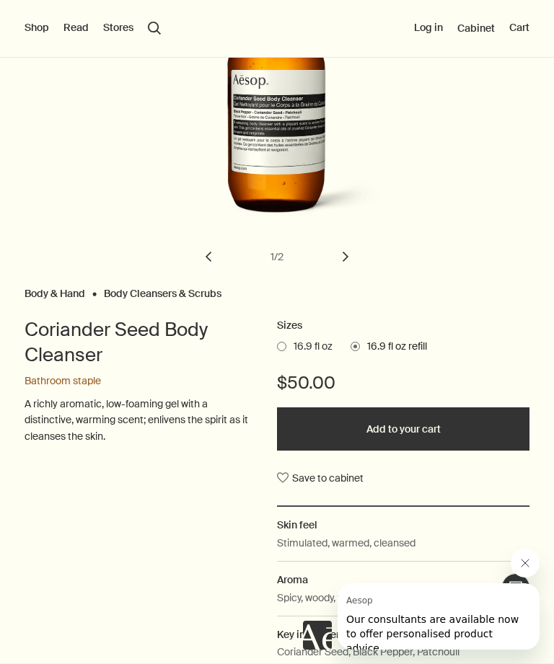
scroll to position [199, 0]
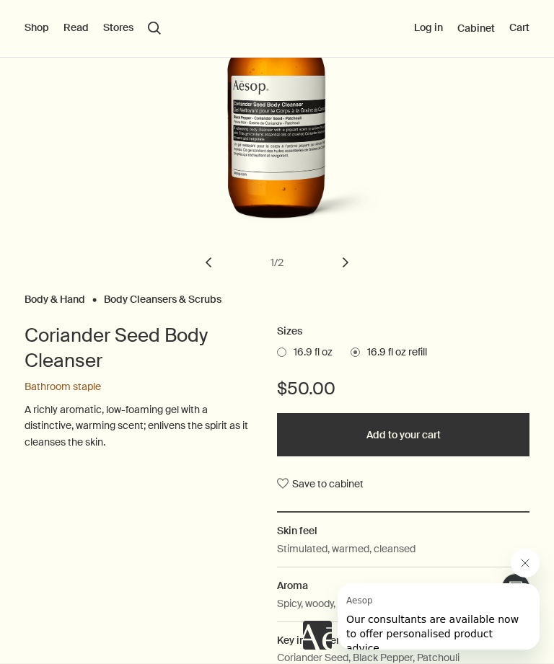
click at [435, 418] on button "Add to your cart" at bounding box center [403, 434] width 252 height 43
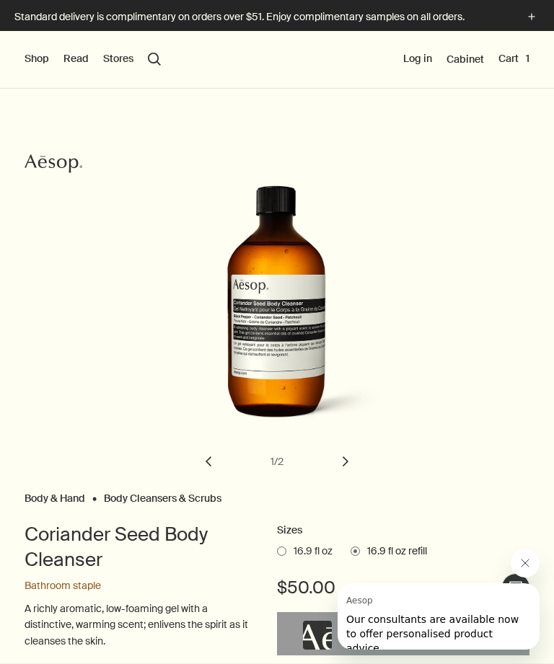
scroll to position [0, 0]
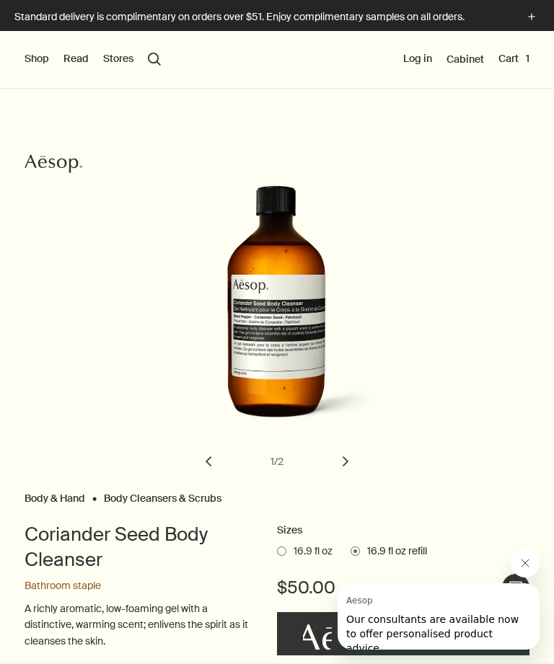
click at [516, 52] on button "Cart 1" at bounding box center [513, 59] width 31 height 14
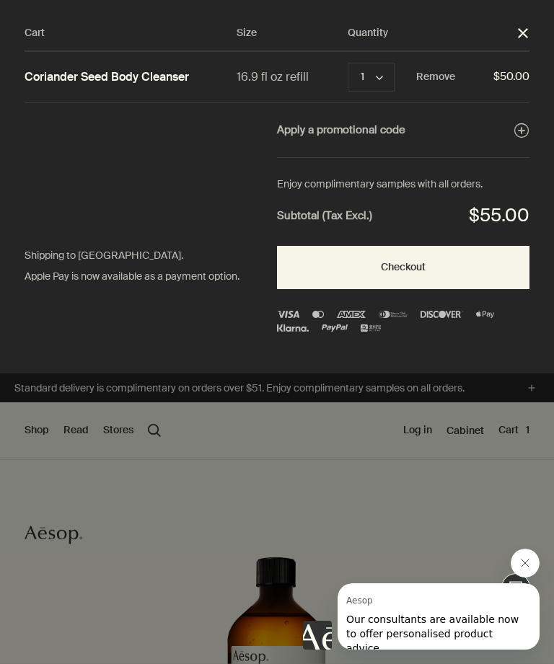
click at [428, 270] on button "Checkout" at bounding box center [403, 267] width 252 height 43
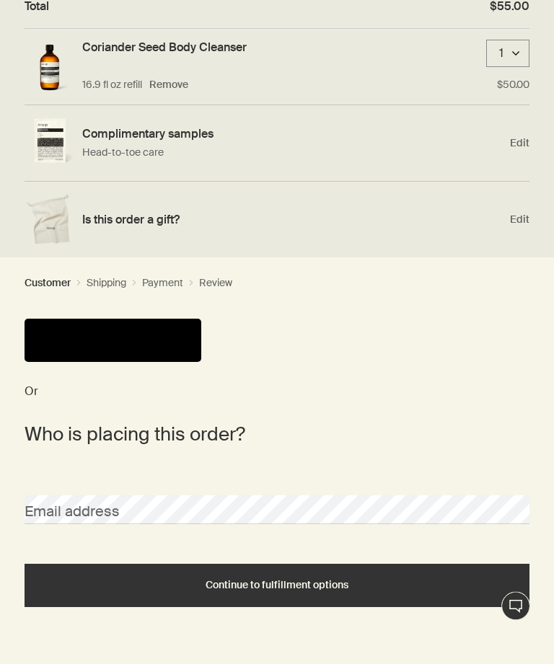
scroll to position [190, 0]
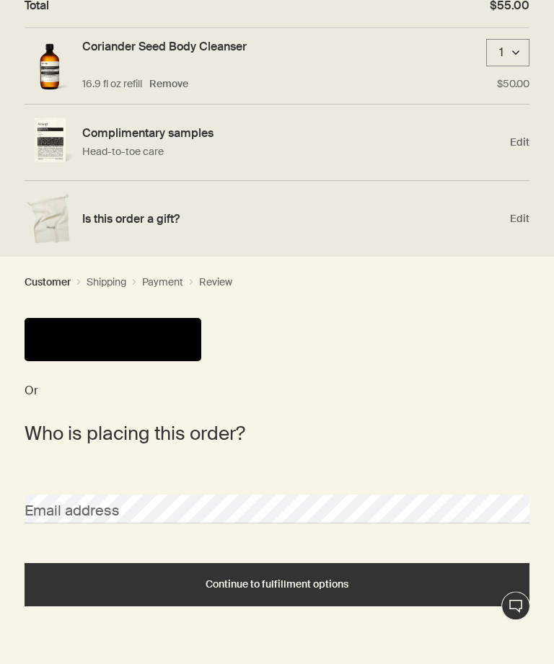
click at [196, 437] on h2 "Who is placing this order?" at bounding box center [277, 434] width 505 height 29
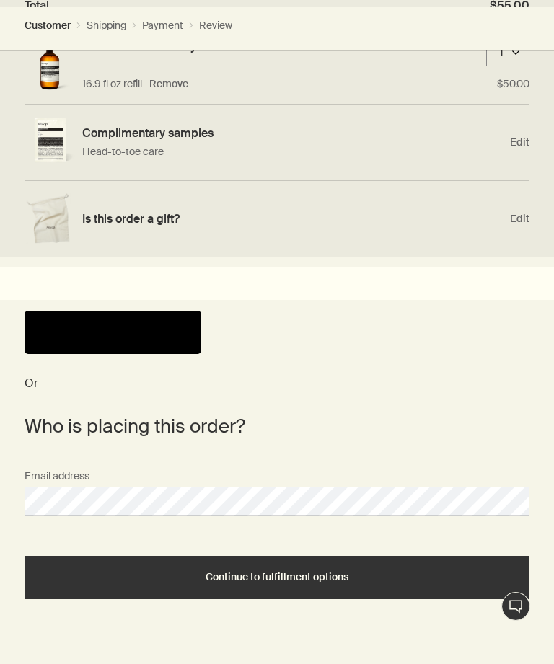
scroll to position [228, 0]
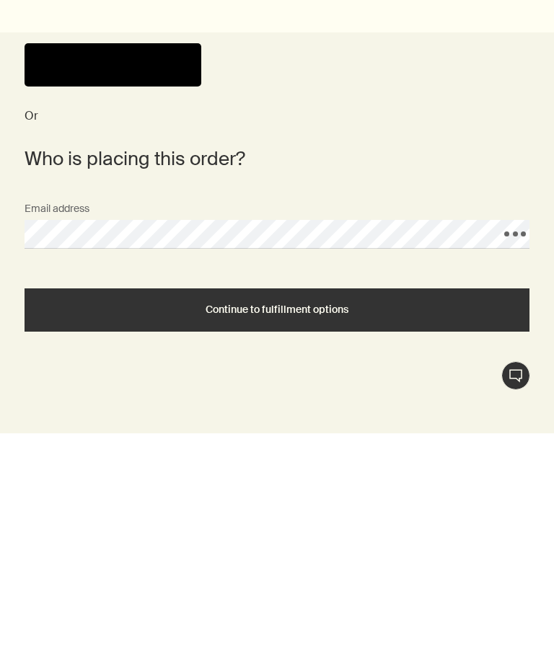
click at [461, 535] on div "Continue to fulfillment options" at bounding box center [277, 540] width 470 height 11
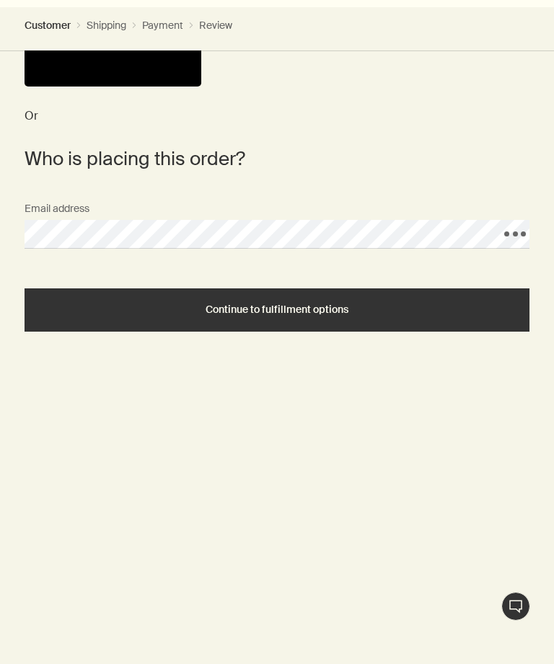
click at [316, 322] on button "Continue to fulfillment options" at bounding box center [277, 309] width 505 height 43
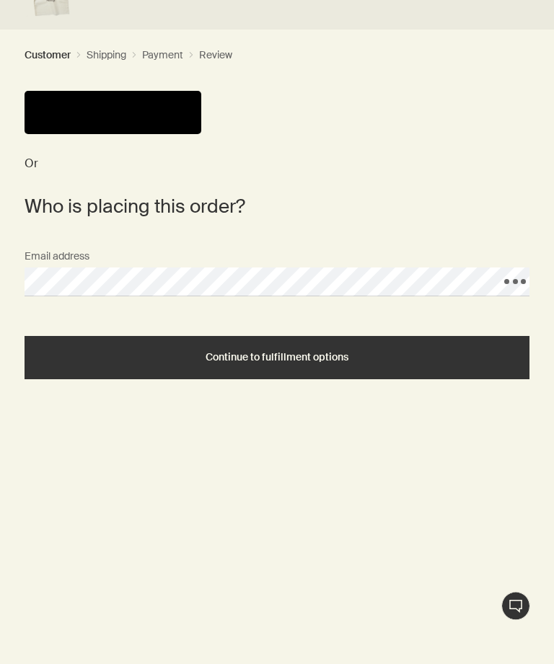
scroll to position [416, 0]
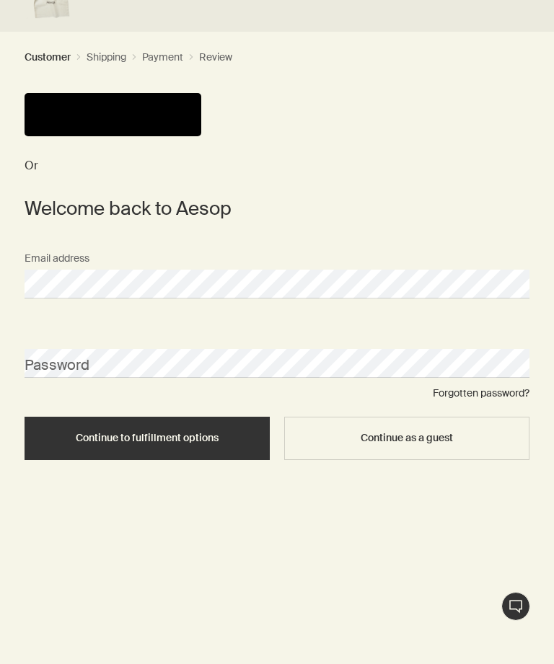
click at [441, 433] on span "Continue as a guest" at bounding box center [407, 438] width 92 height 11
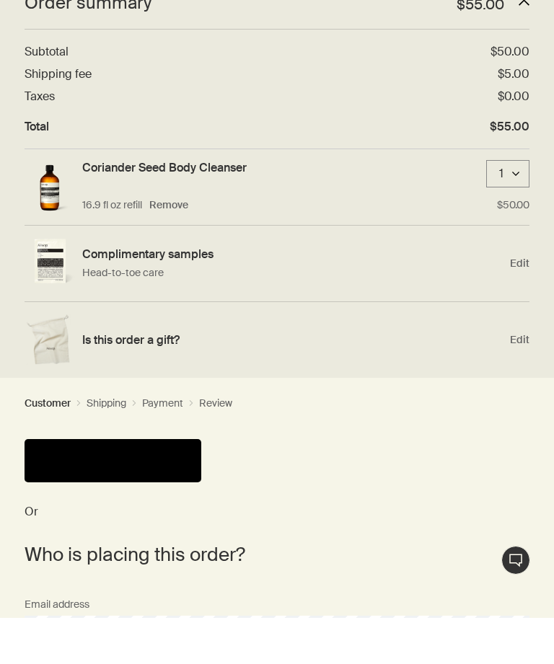
scroll to position [70, 0]
